Goal: Transaction & Acquisition: Purchase product/service

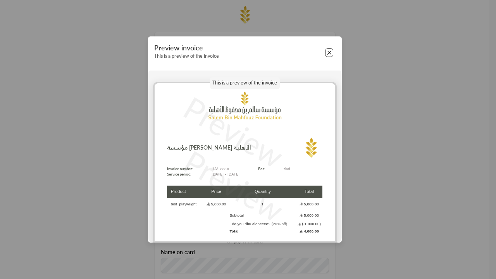
click at [329, 53] on button "Close" at bounding box center [329, 52] width 9 height 9
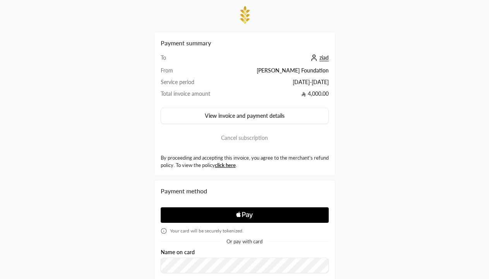
scroll to position [132, 0]
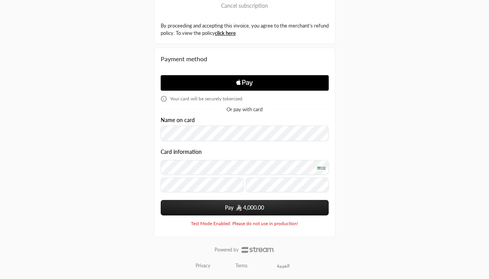
click at [244, 208] on span "4,000.00" at bounding box center [253, 208] width 21 height 8
